Goal: Transaction & Acquisition: Purchase product/service

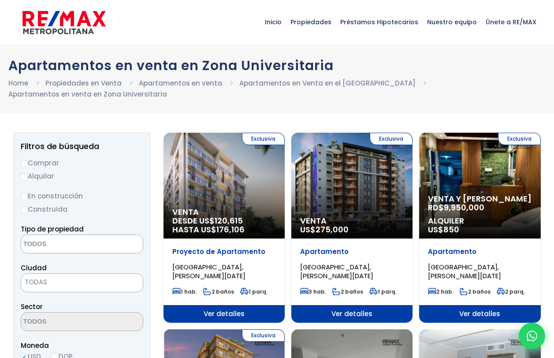
select select
click at [26, 165] on input "Comprar" at bounding box center [24, 163] width 7 height 7
radio input "true"
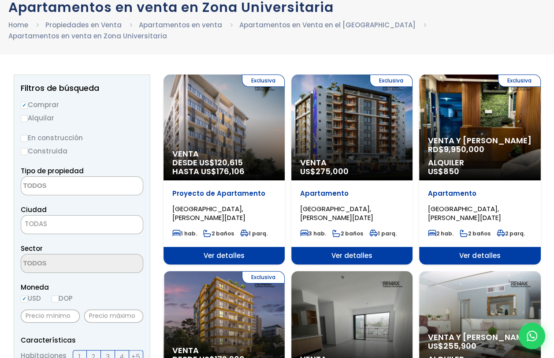
scroll to position [44, 0]
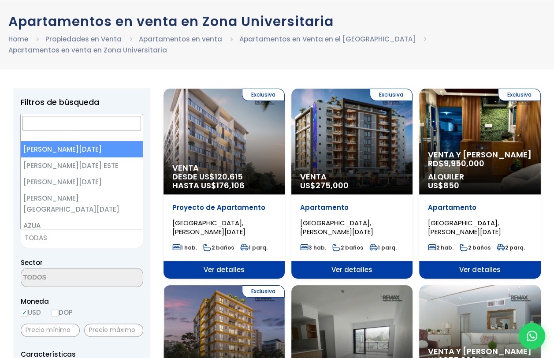
click at [55, 239] on span "TODAS" at bounding box center [82, 238] width 122 height 12
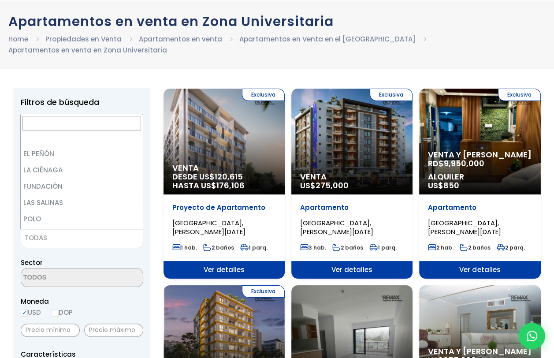
scroll to position [0, 0]
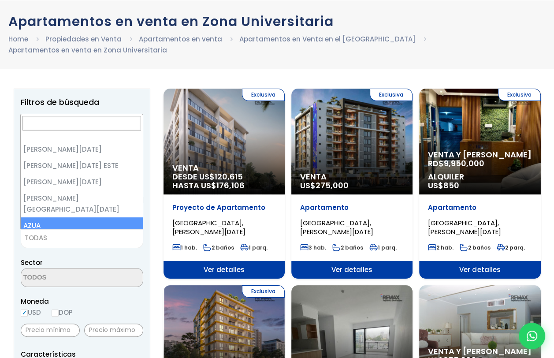
click at [95, 125] on input "Search" at bounding box center [81, 123] width 118 height 15
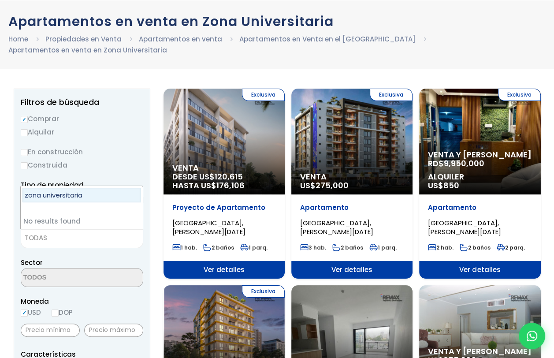
drag, startPoint x: 93, startPoint y: 192, endPoint x: 0, endPoint y: 184, distance: 93.3
click at [0, 184] on html "X Inicio Propiedades Préstamos Hipotecarios Calculadora de préstamos Nuestro eq…" at bounding box center [277, 135] width 554 height 358
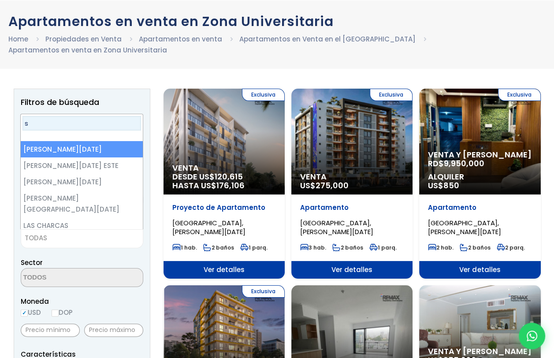
type input "s"
select select "1"
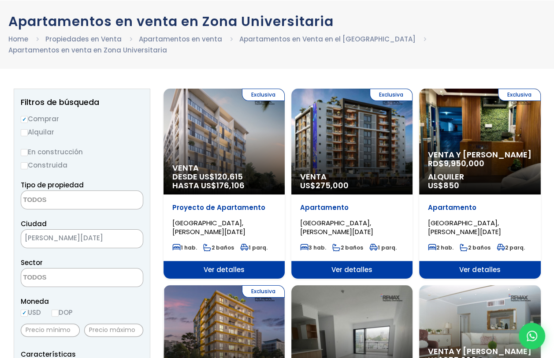
click at [39, 279] on textarea "Search" at bounding box center [63, 277] width 85 height 19
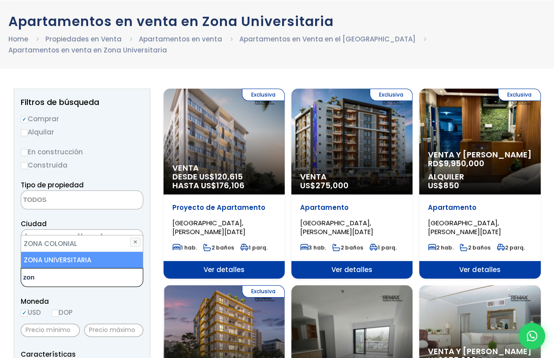
type textarea "zon"
click at [53, 260] on li "ZONA UNIVERSITARIA" at bounding box center [82, 259] width 122 height 16
select select "179"
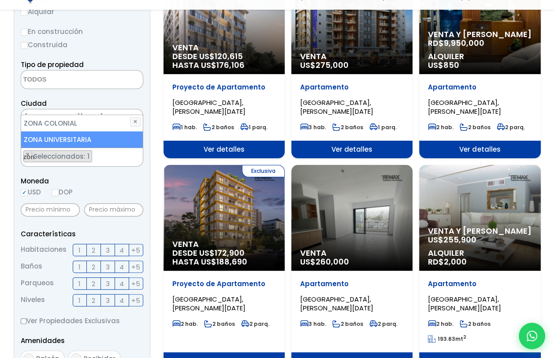
scroll to position [176, 0]
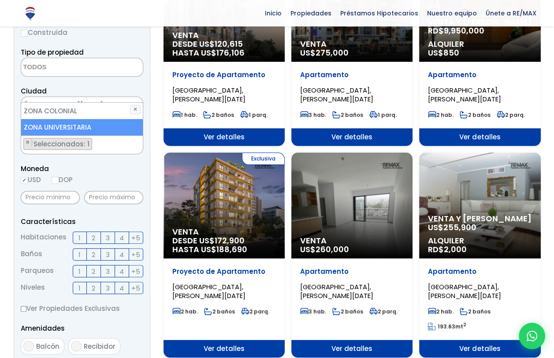
click at [93, 240] on span "2" at bounding box center [94, 237] width 4 height 11
click at [0, 0] on input "2" at bounding box center [0, 0] width 0 height 0
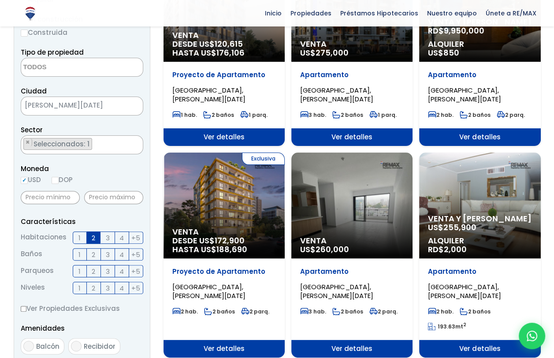
click at [92, 255] on span "2" at bounding box center [94, 254] width 4 height 11
click at [0, 0] on input "2" at bounding box center [0, 0] width 0 height 0
click at [96, 273] on label "2" at bounding box center [94, 271] width 14 height 12
click at [0, 0] on input "2" at bounding box center [0, 0] width 0 height 0
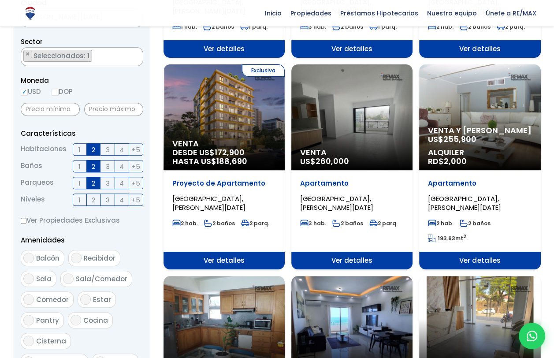
scroll to position [396, 0]
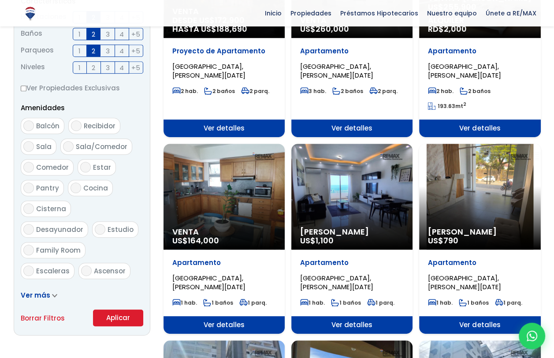
click at [117, 315] on button "Aplicar" at bounding box center [118, 317] width 50 height 17
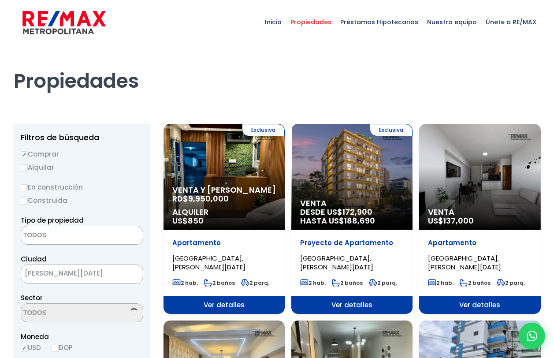
select select
select select "179"
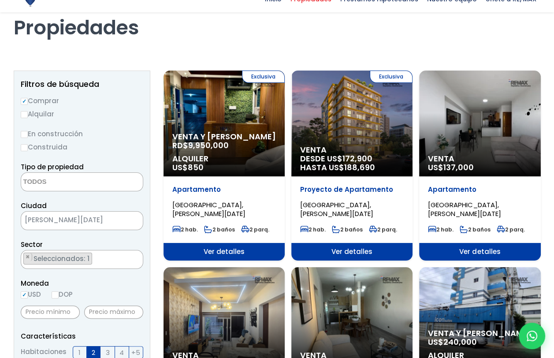
scroll to position [88, 0]
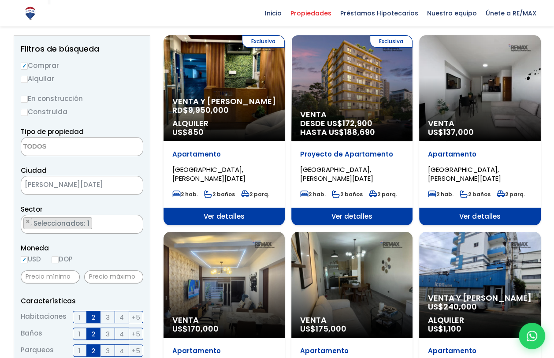
click at [510, 101] on div "Venta US$ 137,000" at bounding box center [479, 88] width 121 height 106
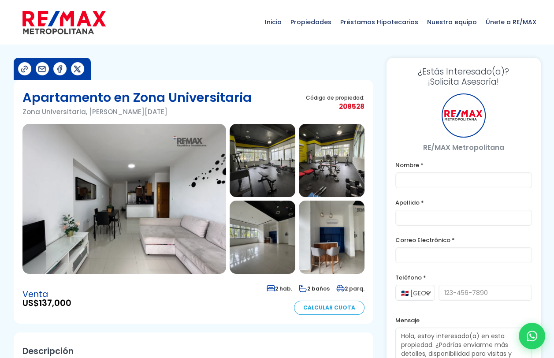
click at [161, 196] on img at bounding box center [123, 199] width 203 height 150
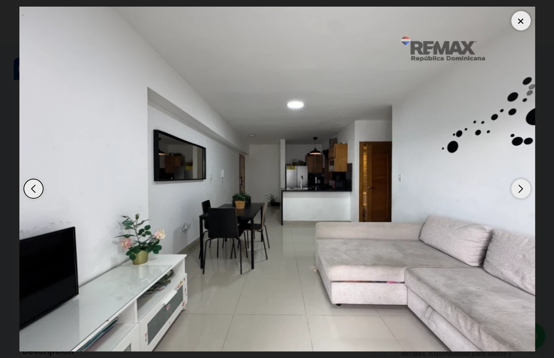
click at [519, 194] on div "Next slide" at bounding box center [520, 188] width 19 height 19
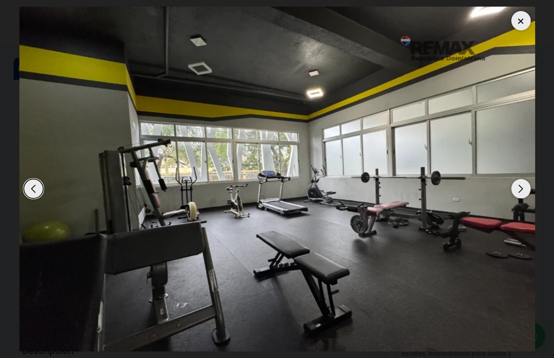
click at [519, 194] on div "Next slide" at bounding box center [520, 188] width 19 height 19
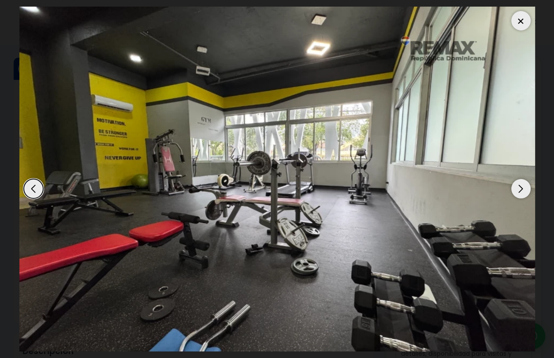
click at [519, 193] on div "Next slide" at bounding box center [520, 188] width 19 height 19
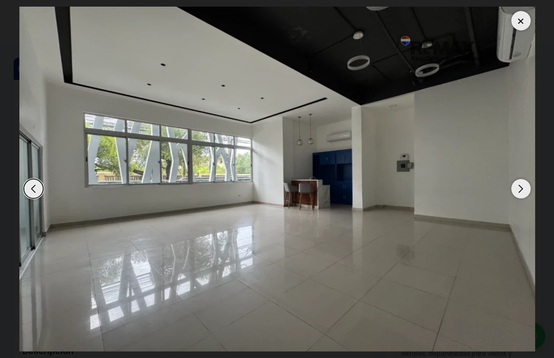
click at [519, 193] on div "Next slide" at bounding box center [520, 188] width 19 height 19
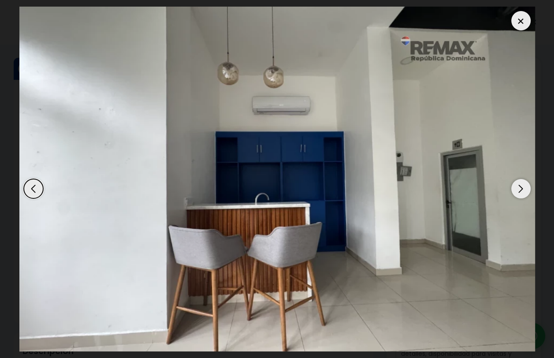
click at [519, 193] on div "Next slide" at bounding box center [520, 188] width 19 height 19
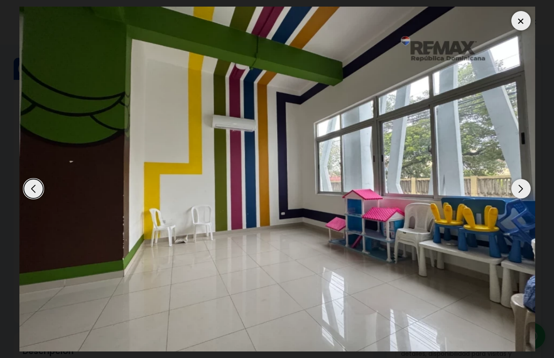
click at [518, 188] on div "Next slide" at bounding box center [520, 188] width 19 height 19
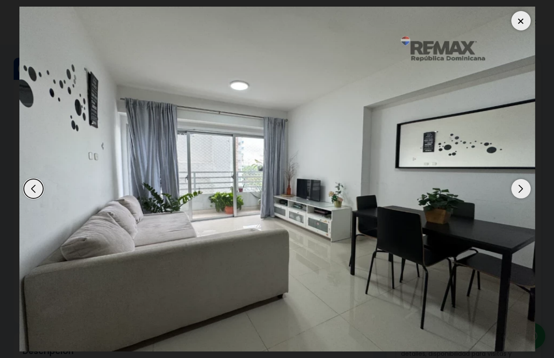
click at [518, 189] on div "Next slide" at bounding box center [520, 188] width 19 height 19
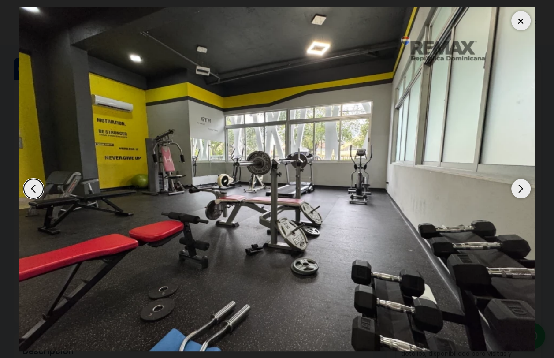
click at [521, 22] on div at bounding box center [520, 20] width 19 height 19
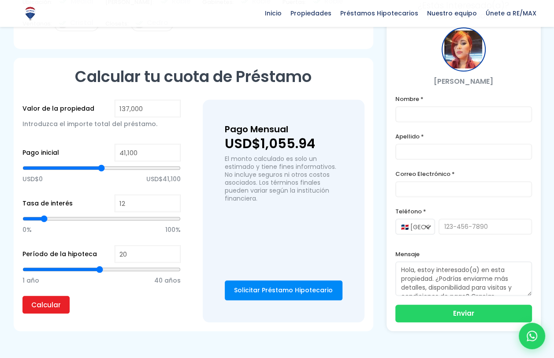
scroll to position [661, 0]
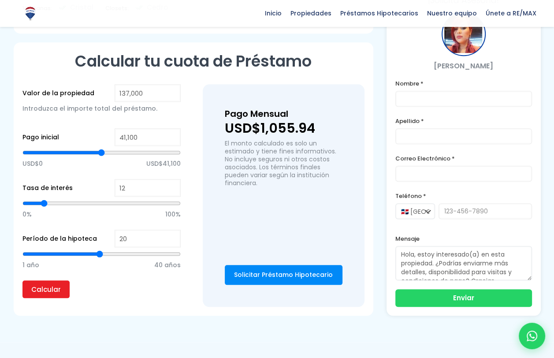
type input "19"
type input "18"
type input "17"
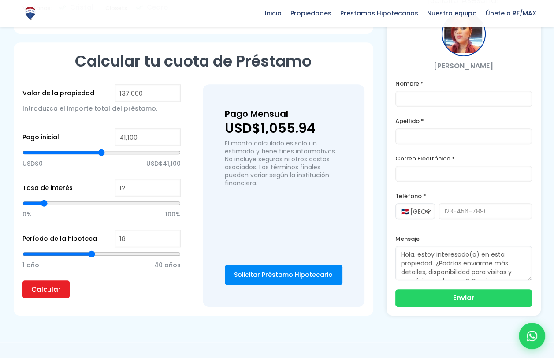
type input "17"
type input "16"
type input "15"
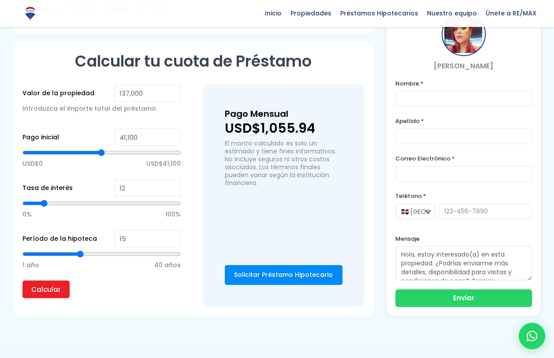
type input "14"
type input "13"
type input "12"
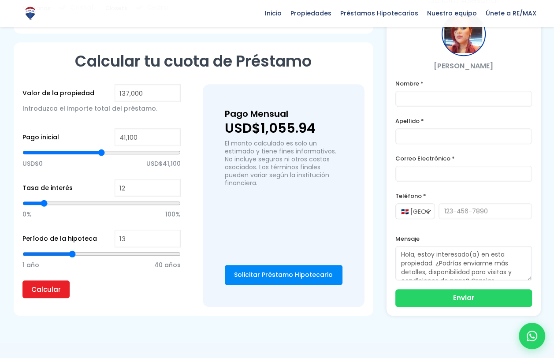
type input "12"
type input "11"
type input "10"
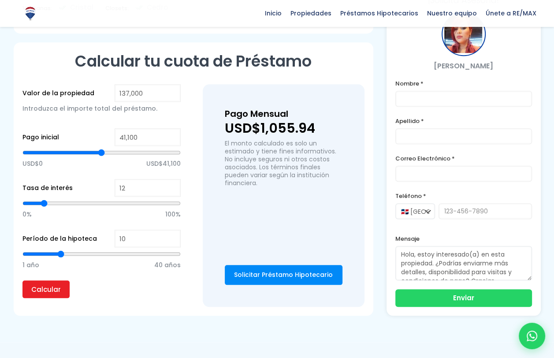
type input "9"
type input "8"
type input "7"
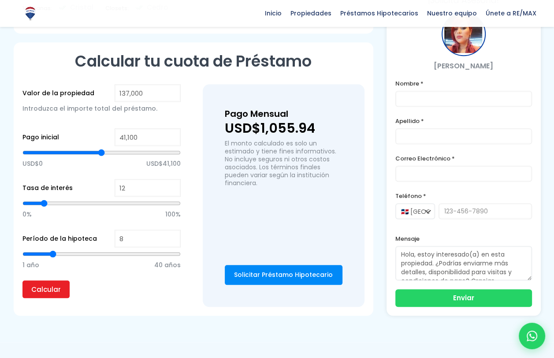
type input "7"
type input "6"
type input "7"
drag, startPoint x: 97, startPoint y: 251, endPoint x: 48, endPoint y: 247, distance: 49.5
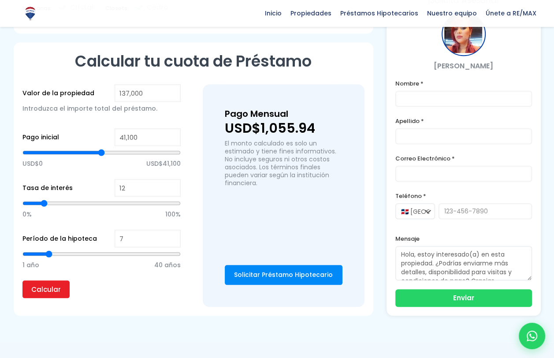
type input "7"
click at [48, 249] on input "range" at bounding box center [101, 253] width 158 height 9
click at [55, 288] on input "Calcular" at bounding box center [45, 289] width 47 height 18
click at [52, 288] on input "Calcular" at bounding box center [45, 289] width 47 height 18
type input "8"
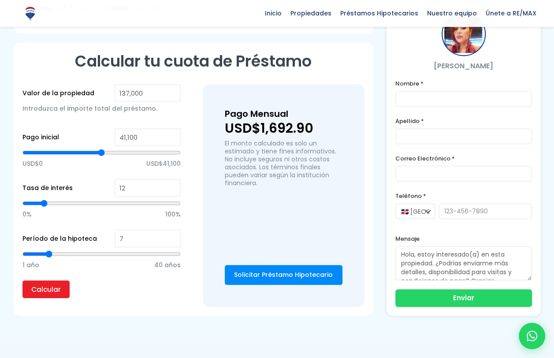
type input "8"
type input "9"
type input "10"
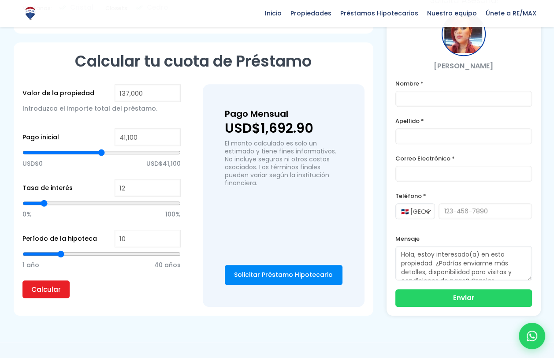
type input "11"
type input "12"
type input "13"
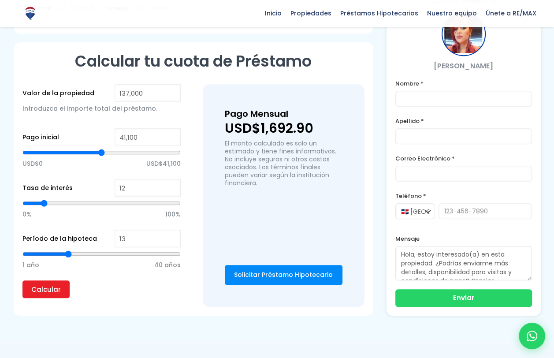
type input "13"
type input "14"
drag, startPoint x: 49, startPoint y: 250, endPoint x: 74, endPoint y: 250, distance: 25.1
type input "14"
click at [74, 250] on input "range" at bounding box center [101, 253] width 158 height 9
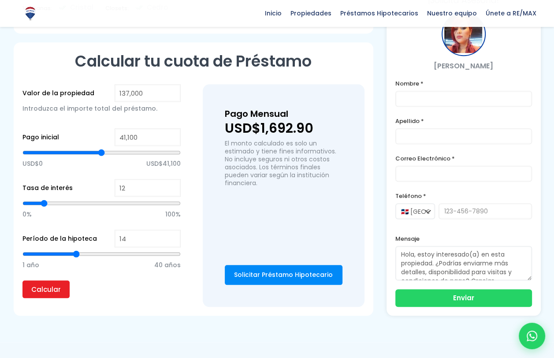
type input "13"
type input "12"
type input "11"
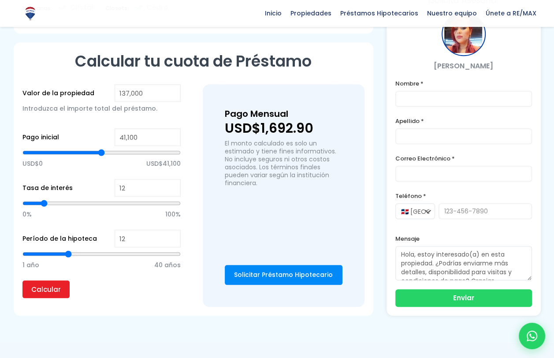
type input "11"
type input "10"
type input "9"
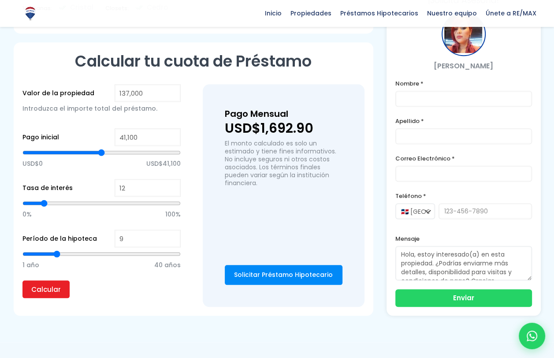
type input "8"
type input "9"
type input "8"
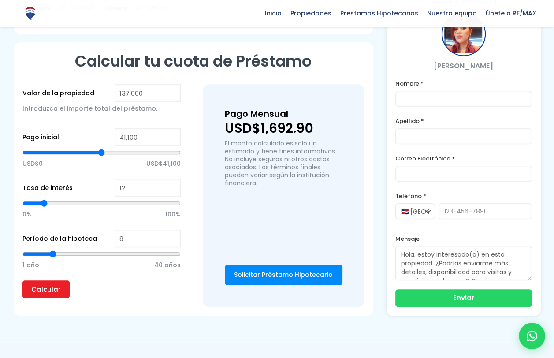
drag, startPoint x: 76, startPoint y: 251, endPoint x: 52, endPoint y: 248, distance: 24.4
type input "8"
click at [52, 249] on input "range" at bounding box center [101, 253] width 158 height 9
click at [43, 286] on input "Calcular" at bounding box center [45, 289] width 47 height 18
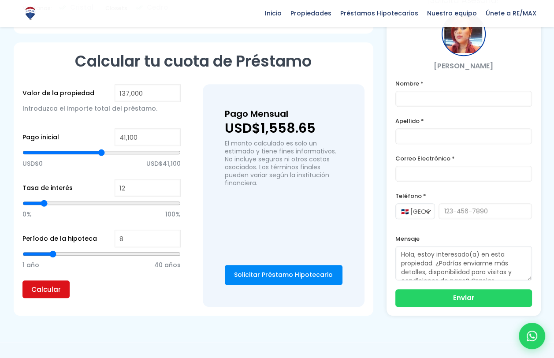
click at [43, 286] on input "Calcular" at bounding box center [45, 289] width 47 height 18
click at [43, 287] on input "Calcular" at bounding box center [45, 289] width 47 height 18
click at [38, 290] on input "Calcular" at bounding box center [45, 289] width 47 height 18
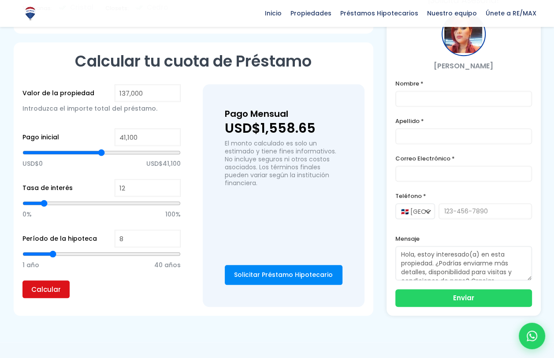
click at [38, 290] on input "Calcular" at bounding box center [45, 289] width 47 height 18
click at [38, 289] on input "Calcular" at bounding box center [45, 289] width 47 height 18
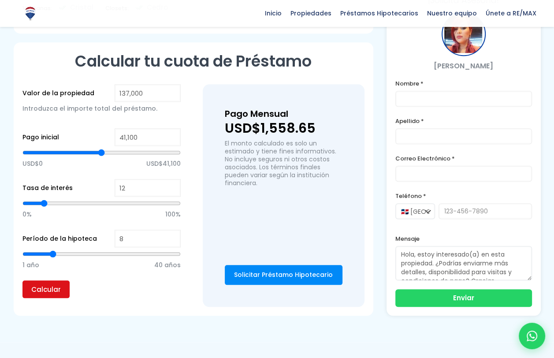
click at [38, 289] on input "Calcular" at bounding box center [45, 289] width 47 height 18
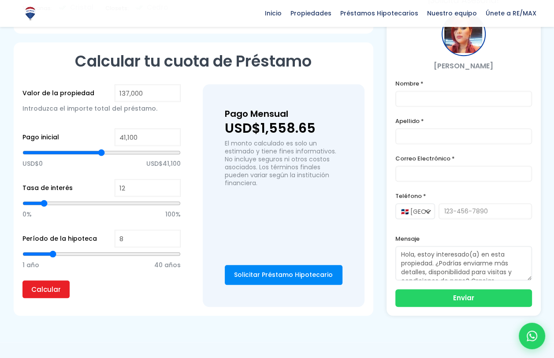
type input "22"
click at [109, 249] on input "range" at bounding box center [101, 253] width 158 height 9
click at [48, 288] on input "Calcular" at bounding box center [45, 289] width 47 height 18
type input "7"
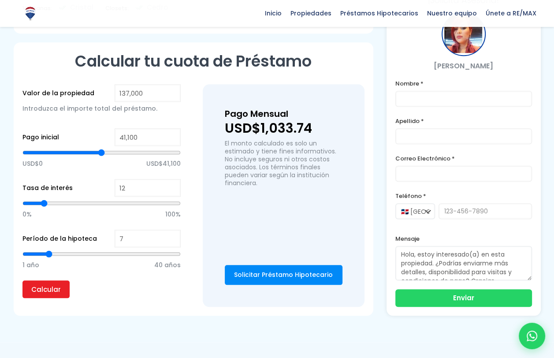
type input "7"
click at [50, 250] on input "range" at bounding box center [101, 253] width 158 height 9
click at [50, 290] on input "Calcular" at bounding box center [45, 289] width 47 height 18
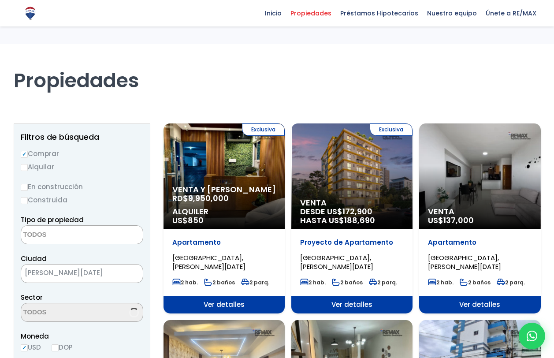
select select
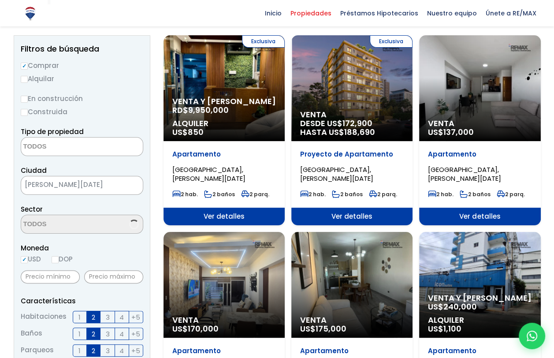
scroll to position [88, 0]
select select "179"
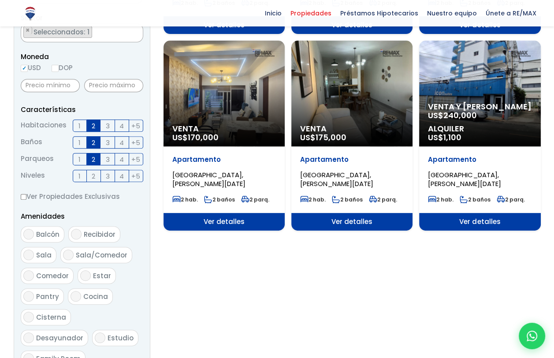
scroll to position [264, 0]
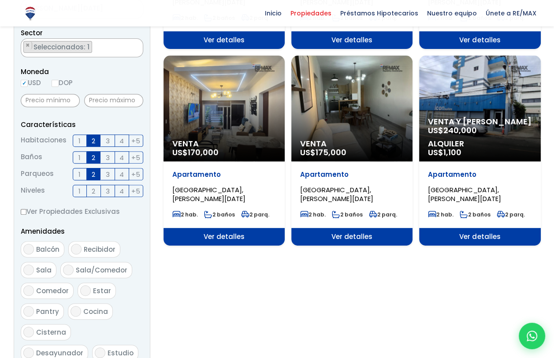
click at [344, 97] on div "Venta US$ 175,000" at bounding box center [351, 108] width 121 height 106
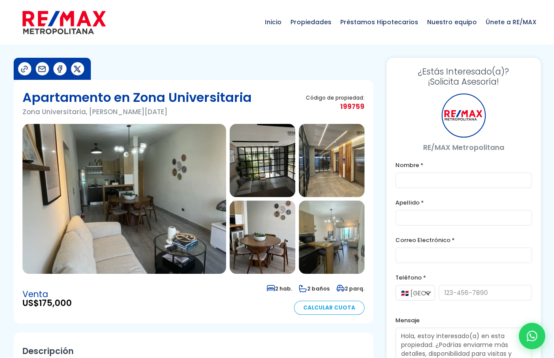
click at [131, 188] on img at bounding box center [123, 199] width 203 height 150
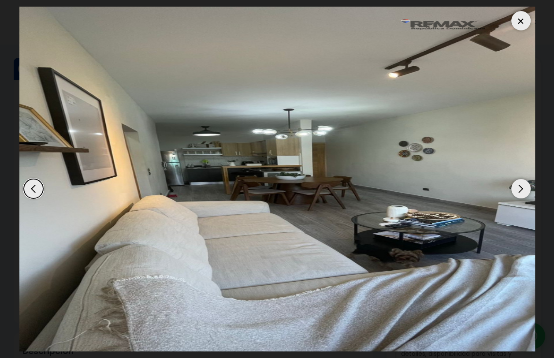
click at [520, 192] on div "Next slide" at bounding box center [520, 188] width 19 height 19
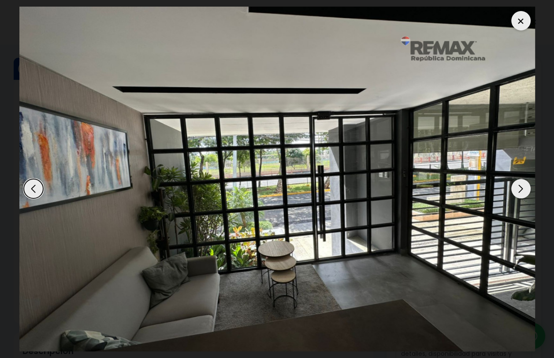
click at [520, 192] on div "Next slide" at bounding box center [520, 188] width 19 height 19
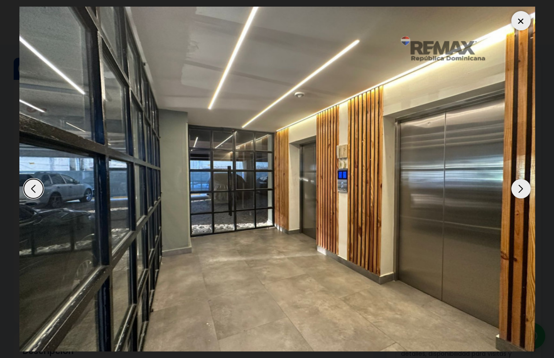
click at [520, 192] on div "Next slide" at bounding box center [520, 188] width 19 height 19
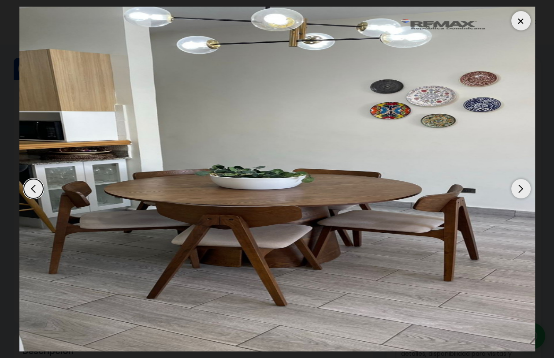
click at [520, 192] on div "Next slide" at bounding box center [520, 188] width 19 height 19
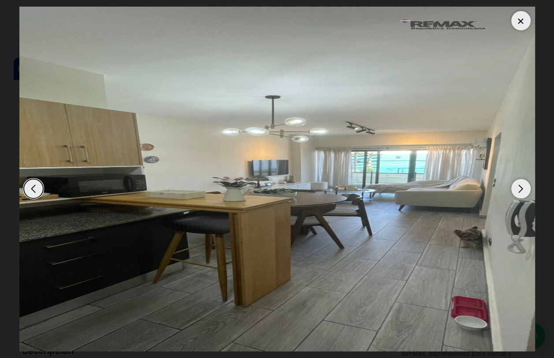
click at [520, 192] on div "Next slide" at bounding box center [520, 188] width 19 height 19
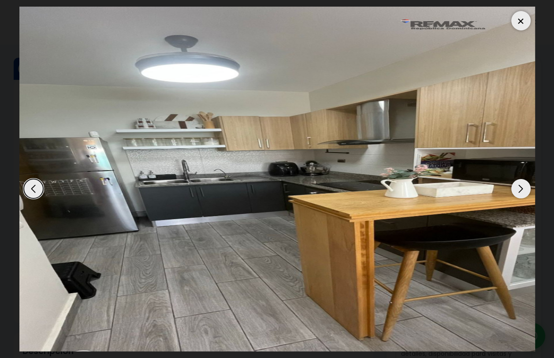
click at [520, 192] on div "Next slide" at bounding box center [520, 188] width 19 height 19
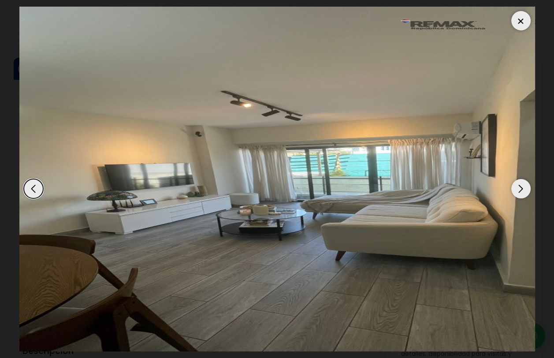
click at [520, 192] on div "Next slide" at bounding box center [520, 188] width 19 height 19
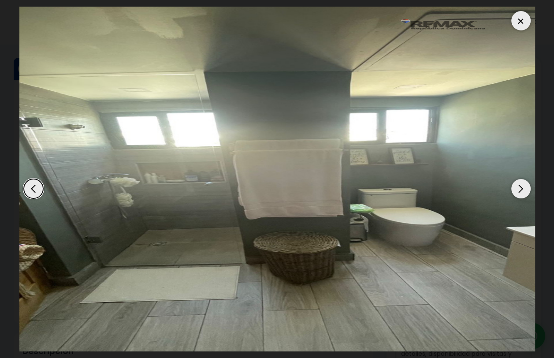
click at [520, 192] on div "Next slide" at bounding box center [520, 188] width 19 height 19
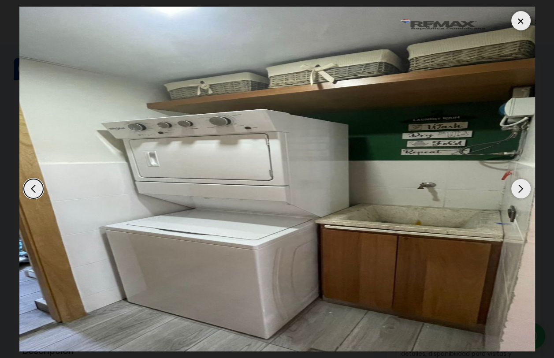
click at [520, 192] on div "Next slide" at bounding box center [520, 188] width 19 height 19
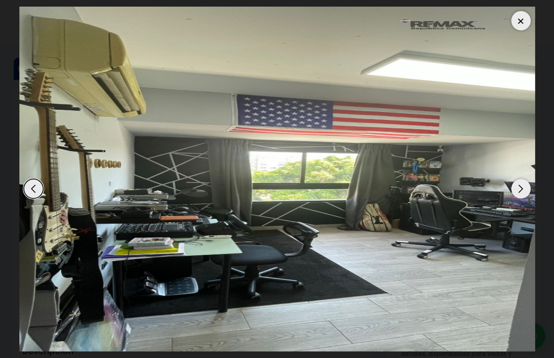
click at [28, 188] on div "Previous slide" at bounding box center [33, 188] width 19 height 19
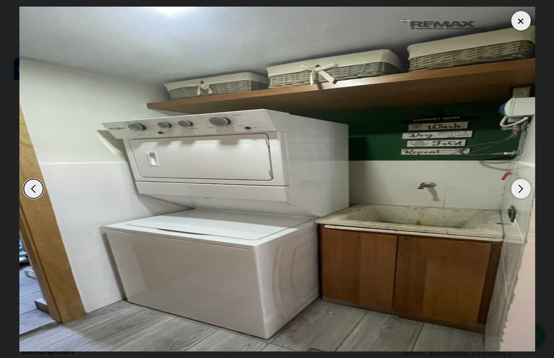
click at [521, 187] on div "Next slide" at bounding box center [520, 188] width 19 height 19
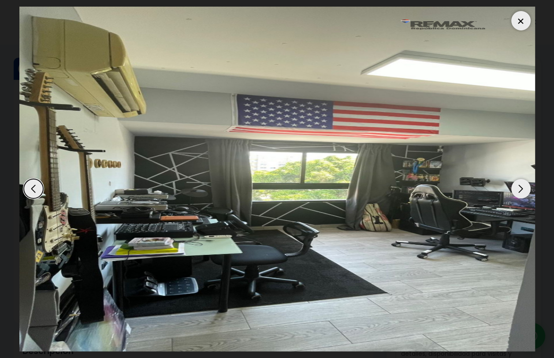
click at [521, 187] on div "Next slide" at bounding box center [520, 188] width 19 height 19
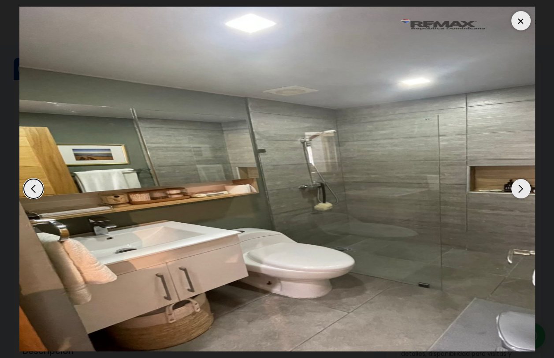
click at [521, 187] on div "Next slide" at bounding box center [520, 188] width 19 height 19
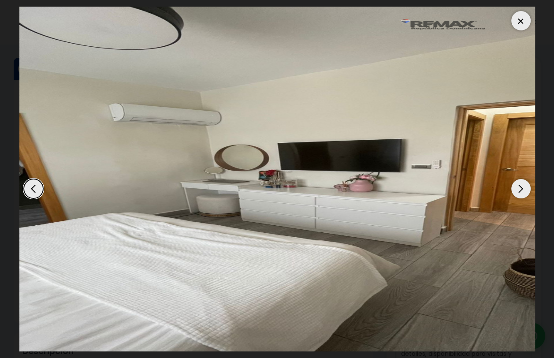
click at [521, 187] on div "Next slide" at bounding box center [520, 188] width 19 height 19
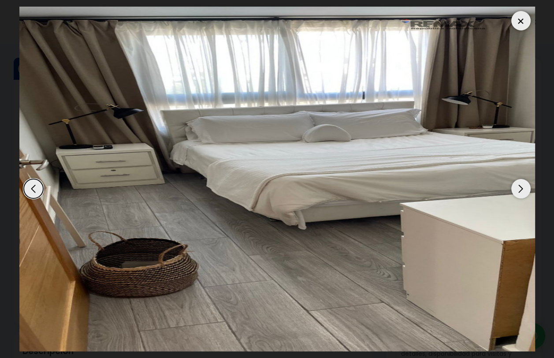
click at [521, 187] on div "Next slide" at bounding box center [520, 188] width 19 height 19
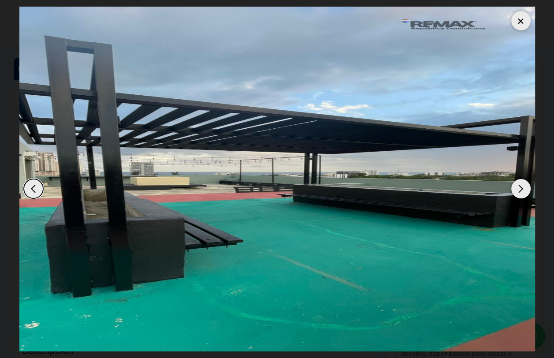
click at [521, 187] on div "Next slide" at bounding box center [520, 188] width 19 height 19
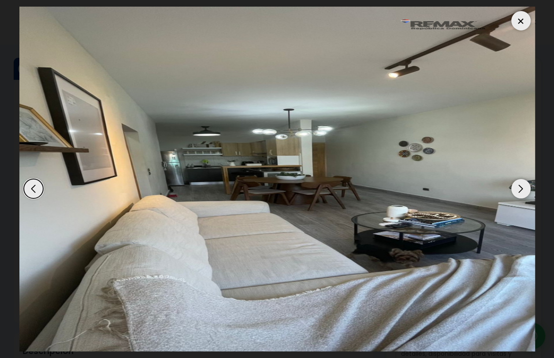
click at [518, 22] on div at bounding box center [520, 20] width 19 height 19
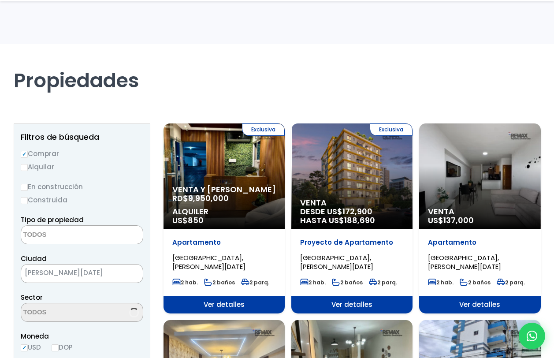
select select
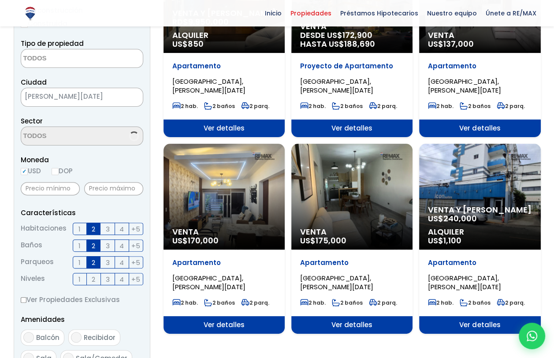
scroll to position [88, 0]
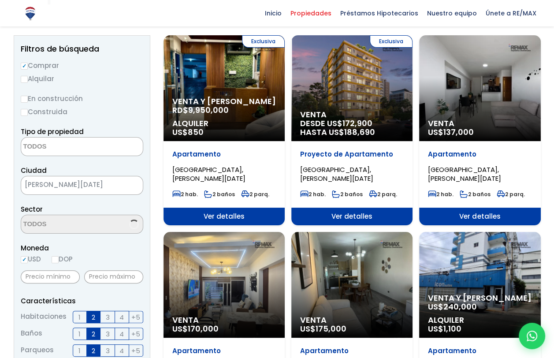
select select "179"
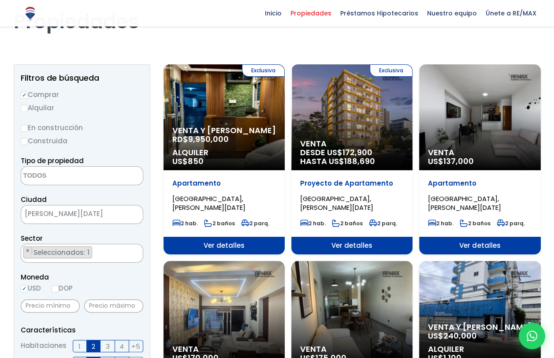
scroll to position [44, 0]
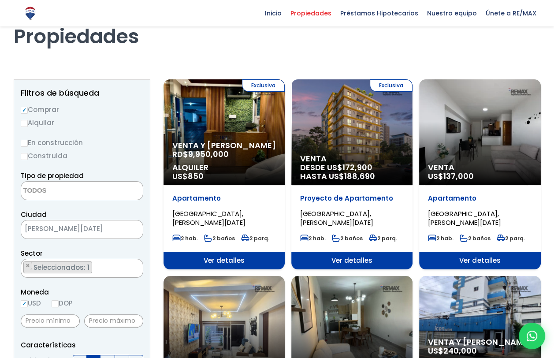
click at [238, 136] on div "Exclusiva Venta y Alquiler RD$ 9,950,000 Alquiler US$ 850" at bounding box center [223, 132] width 121 height 106
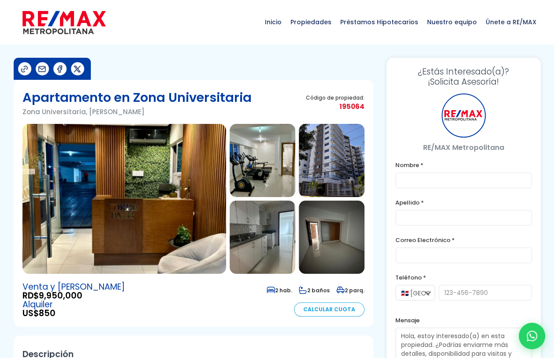
click at [161, 171] on img at bounding box center [123, 199] width 203 height 150
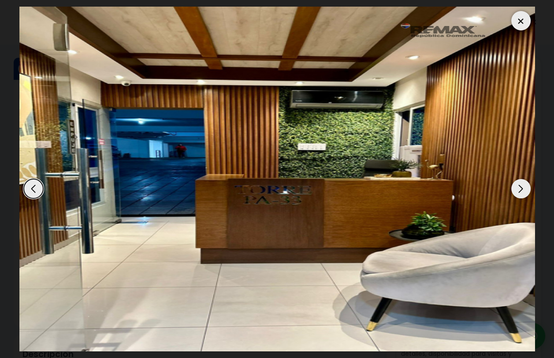
click at [517, 188] on div "Next slide" at bounding box center [520, 188] width 19 height 19
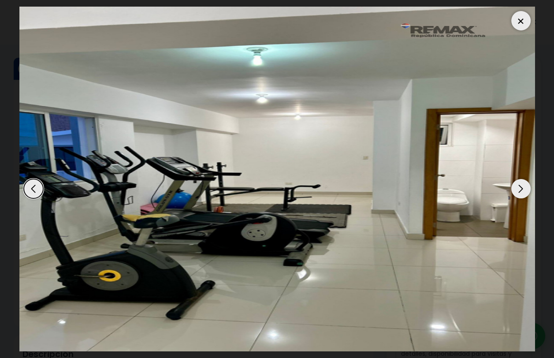
click at [517, 188] on div "Next slide" at bounding box center [520, 188] width 19 height 19
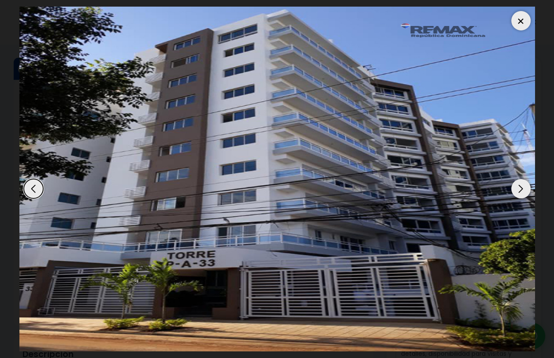
click at [517, 187] on div "Next slide" at bounding box center [520, 188] width 19 height 19
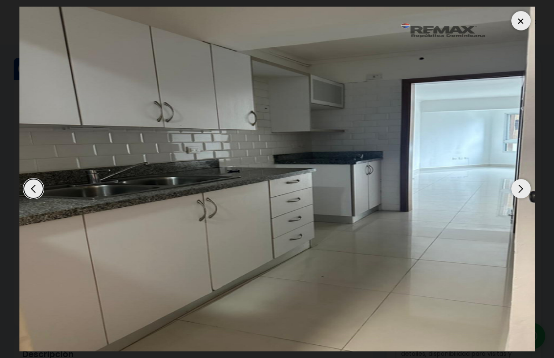
click at [518, 188] on div "Next slide" at bounding box center [520, 188] width 19 height 19
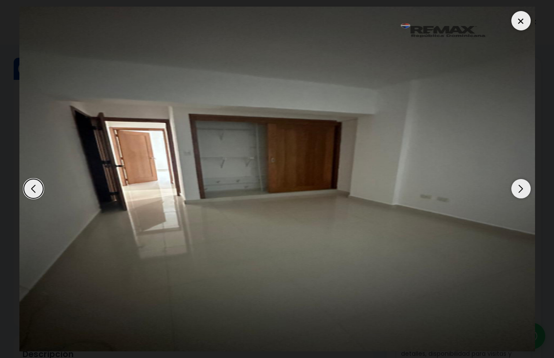
click at [518, 188] on div "Next slide" at bounding box center [520, 188] width 19 height 19
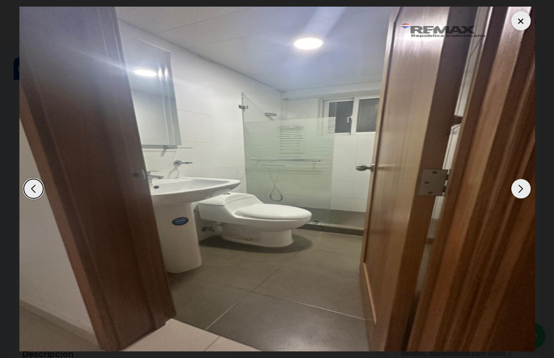
click at [518, 188] on div "Next slide" at bounding box center [520, 188] width 19 height 19
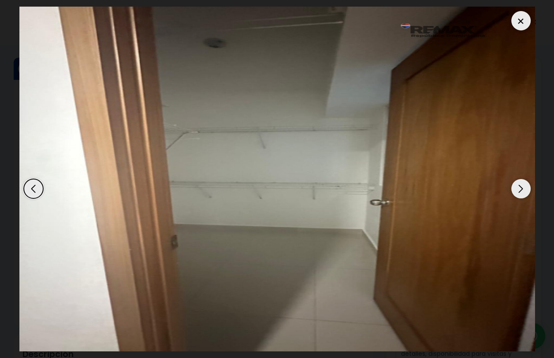
click at [518, 188] on div "Next slide" at bounding box center [520, 188] width 19 height 19
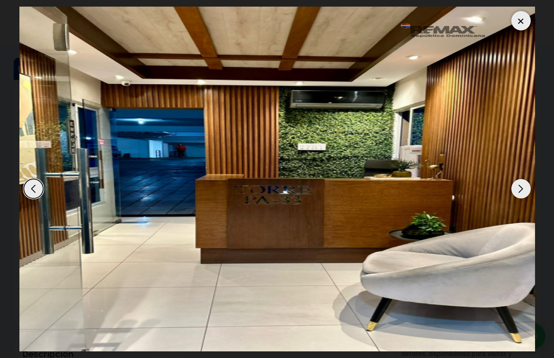
click at [518, 188] on div "Next slide" at bounding box center [520, 188] width 19 height 19
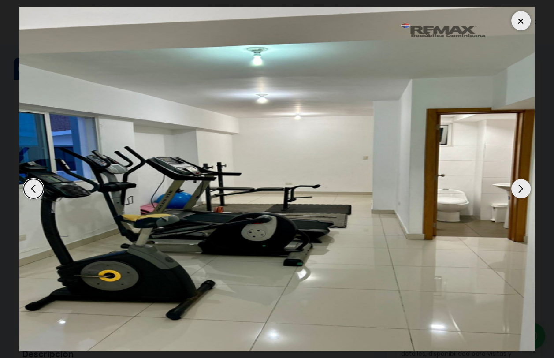
click at [519, 191] on div "Next slide" at bounding box center [520, 188] width 19 height 19
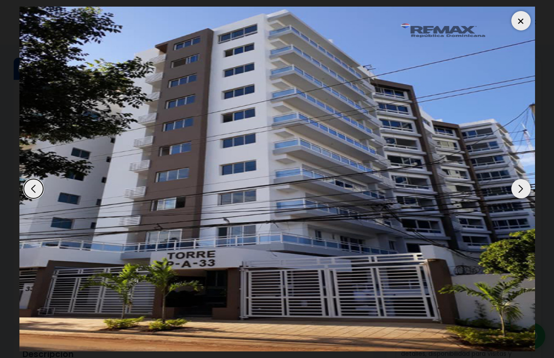
click at [521, 22] on div at bounding box center [520, 20] width 19 height 19
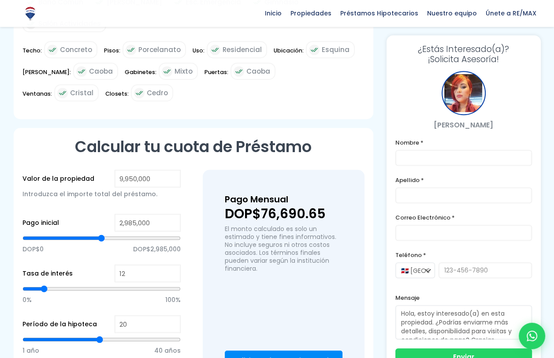
scroll to position [616, 0]
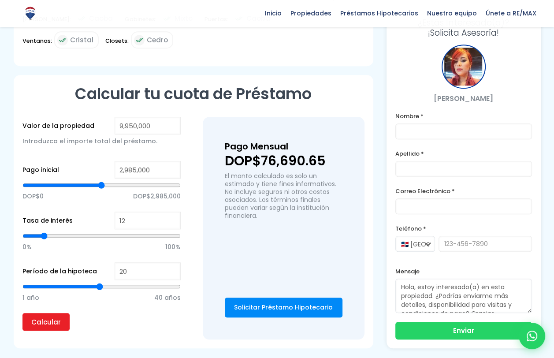
type input "19"
type input "18"
type input "16"
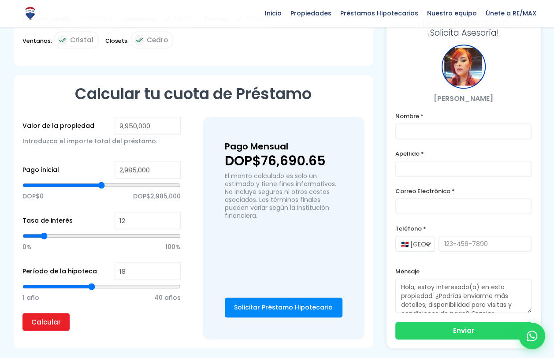
type input "16"
type input "13"
type input "12"
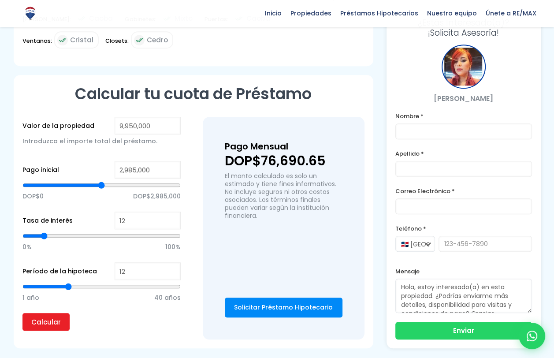
type input "11"
type input "10"
type input "9"
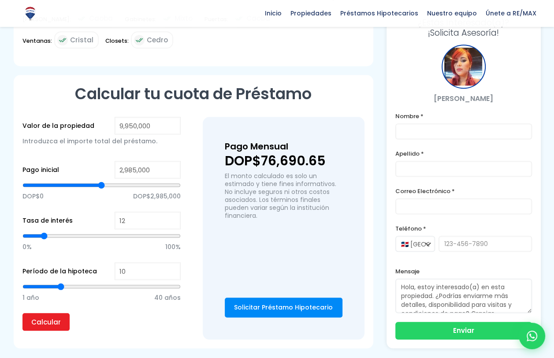
type input "9"
type input "8"
type input "7"
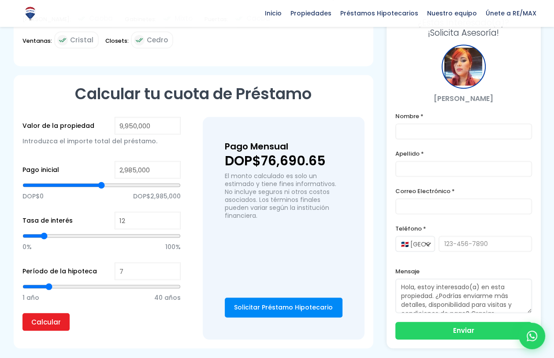
type input "6"
drag, startPoint x: 96, startPoint y: 283, endPoint x: 48, endPoint y: 280, distance: 49.0
type input "7"
click at [47, 282] on input "range" at bounding box center [101, 286] width 158 height 9
type input "8"
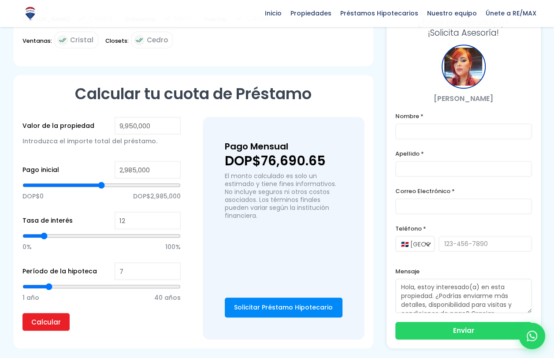
type input "8"
type input "9"
type input "10"
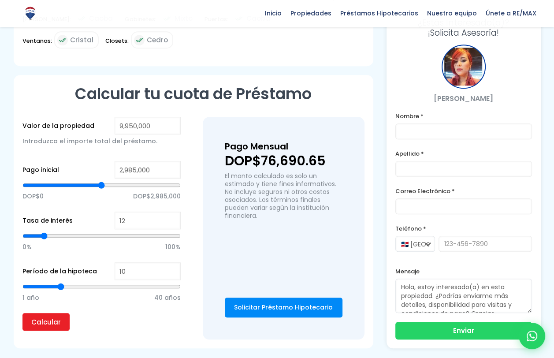
type input "11"
type input "12"
drag, startPoint x: 49, startPoint y: 283, endPoint x: 67, endPoint y: 284, distance: 18.1
type input "12"
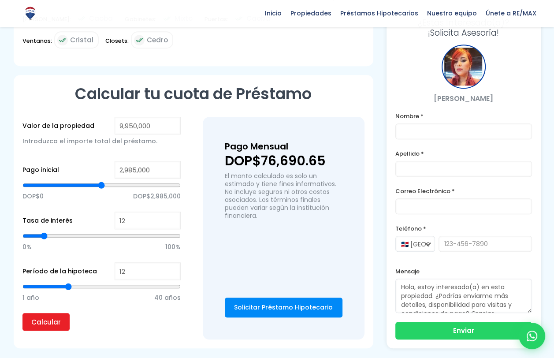
click at [67, 284] on input "range" at bounding box center [101, 286] width 158 height 9
type input "11"
type input "10"
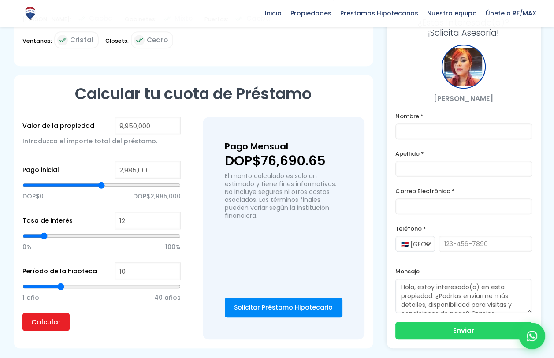
type input "9"
type input "8"
type input "7"
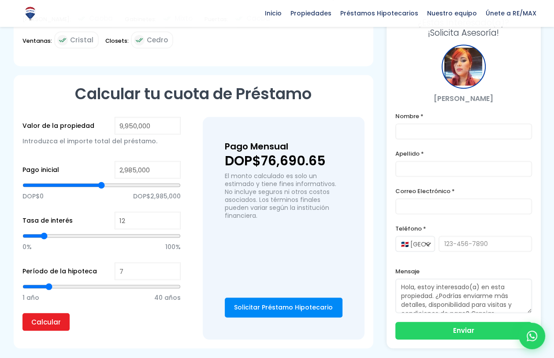
drag, startPoint x: 67, startPoint y: 284, endPoint x: 48, endPoint y: 282, distance: 18.5
type input "7"
click at [48, 282] on input "range" at bounding box center [101, 286] width 158 height 9
click at [44, 324] on input "Calcular" at bounding box center [45, 322] width 47 height 18
type input "8"
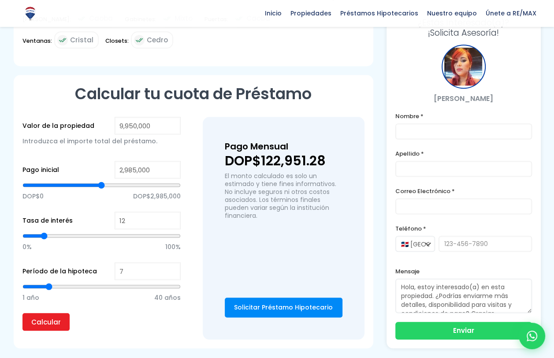
type input "8"
type input "9"
drag, startPoint x: 48, startPoint y: 284, endPoint x: 56, endPoint y: 283, distance: 8.0
type input "9"
click at [56, 283] on input "range" at bounding box center [101, 286] width 158 height 9
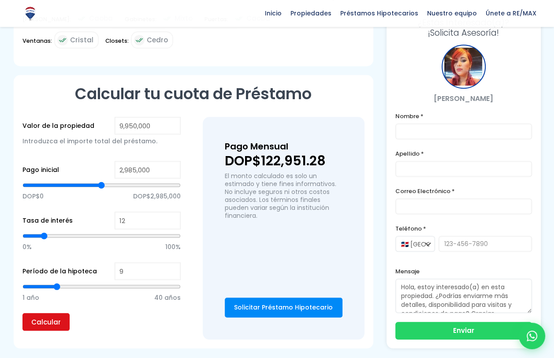
click at [50, 317] on input "Calcular" at bounding box center [45, 322] width 47 height 18
type input "10"
click at [60, 284] on input "range" at bounding box center [101, 286] width 158 height 9
click at [55, 316] on input "Calcular" at bounding box center [45, 322] width 47 height 18
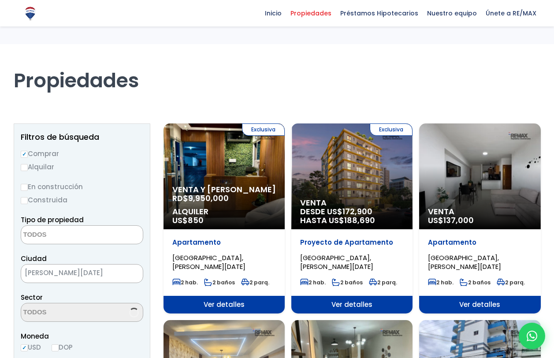
select select
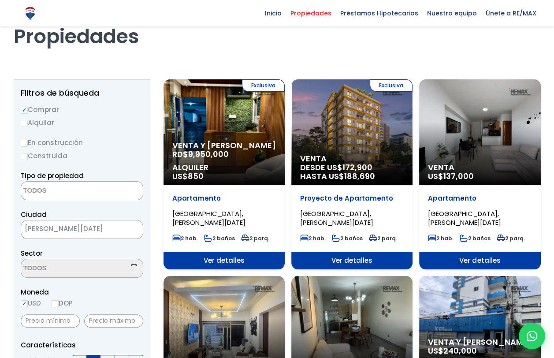
scroll to position [2646, 0]
select select "179"
click at [456, 164] on span "Venta" at bounding box center [479, 167] width 103 height 9
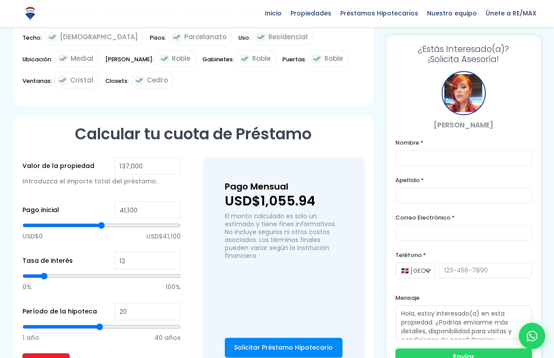
scroll to position [661, 0]
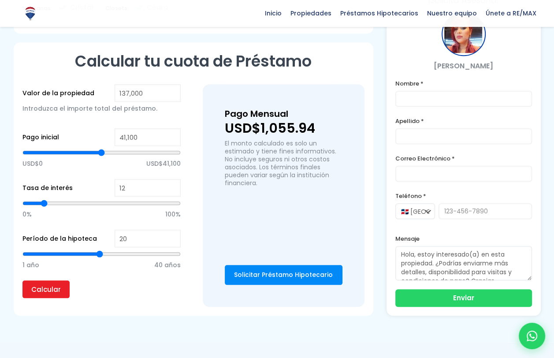
type input "19"
type input "18"
type input "17"
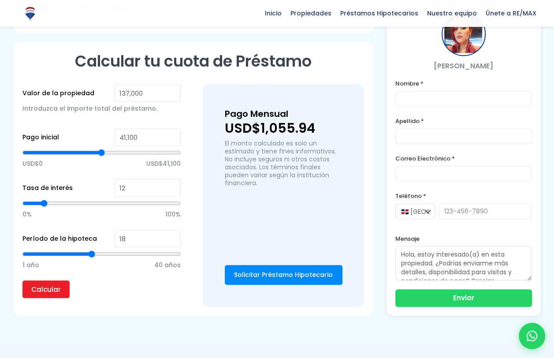
type input "17"
type input "16"
type input "15"
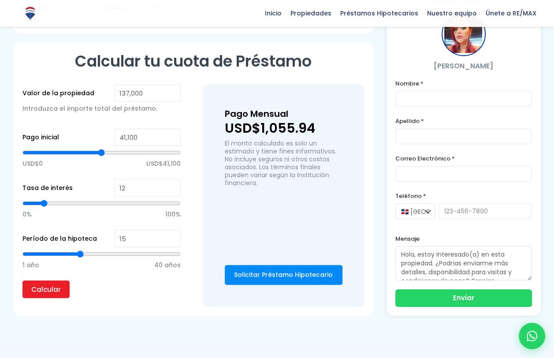
type input "14"
type input "13"
type input "12"
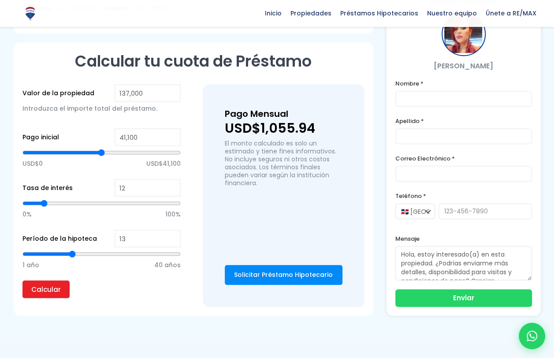
type input "12"
type input "11"
type input "10"
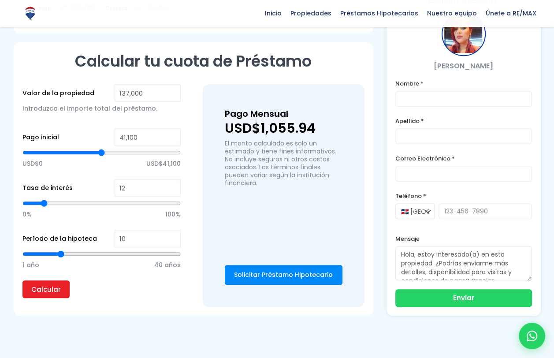
type input "9"
type input "8"
drag, startPoint x: 100, startPoint y: 250, endPoint x: 50, endPoint y: 303, distance: 72.6
type input "8"
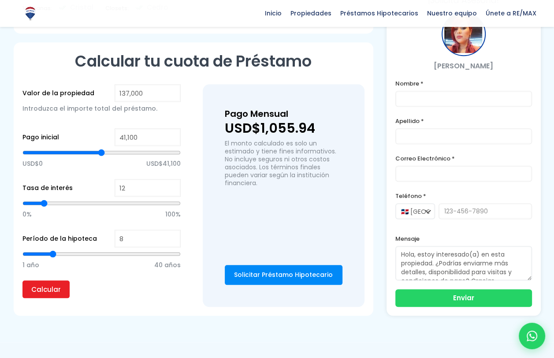
click at [54, 250] on input "range" at bounding box center [101, 253] width 158 height 9
click at [47, 283] on input "Calcular" at bounding box center [45, 289] width 47 height 18
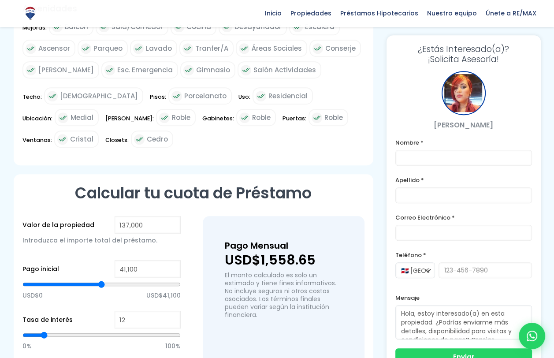
scroll to position [528, 0]
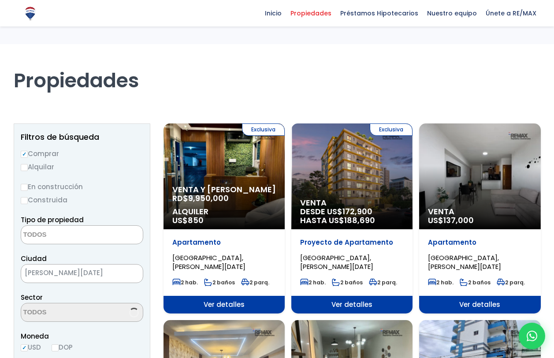
select select
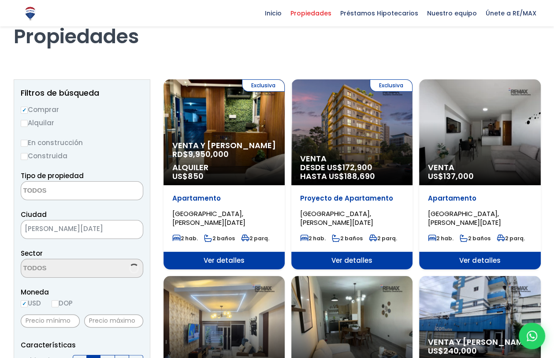
scroll to position [44, 0]
select select "179"
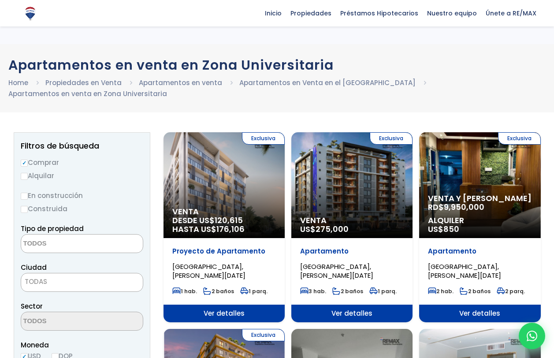
select select
select select "1"
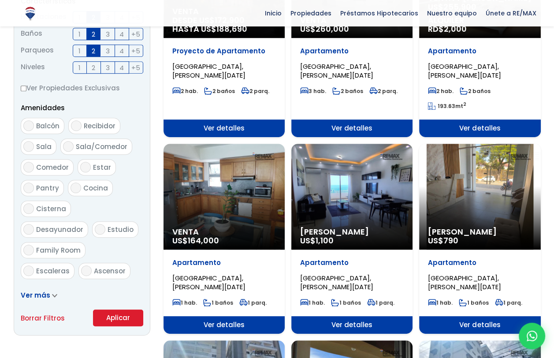
scroll to position [396, 0]
